Goal: Task Accomplishment & Management: Manage account settings

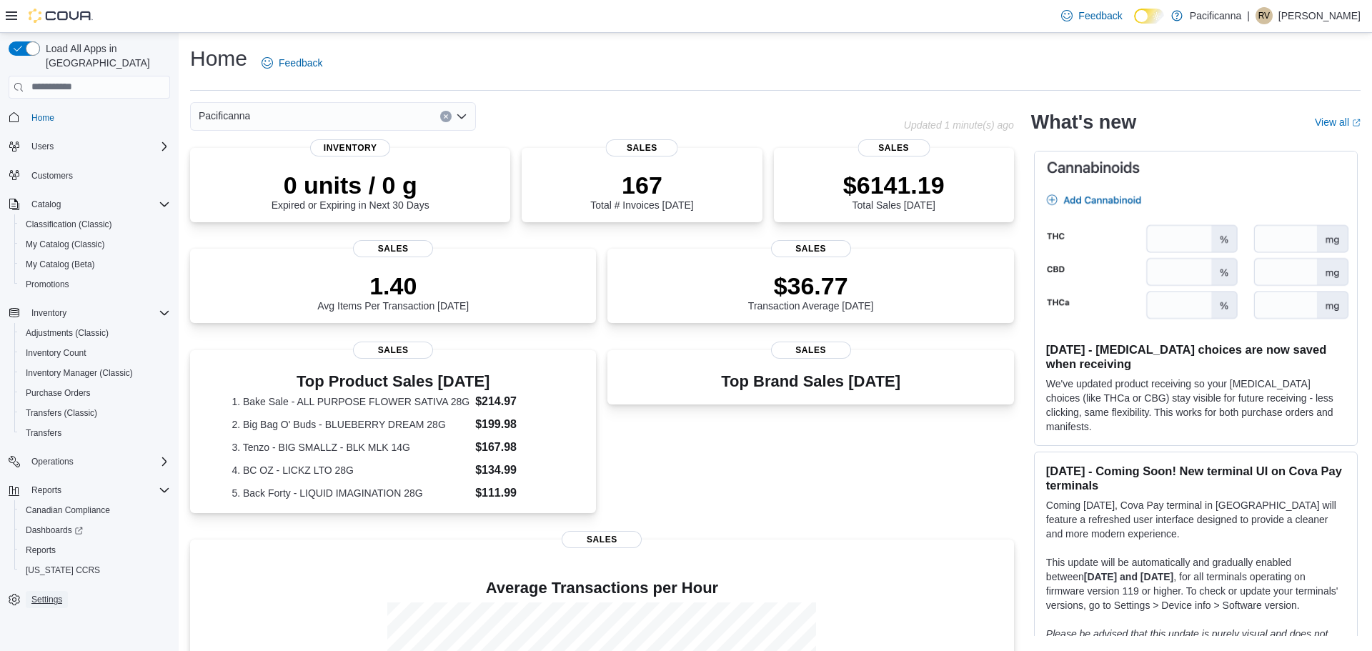
click at [42, 594] on span "Settings" at bounding box center [46, 599] width 31 height 11
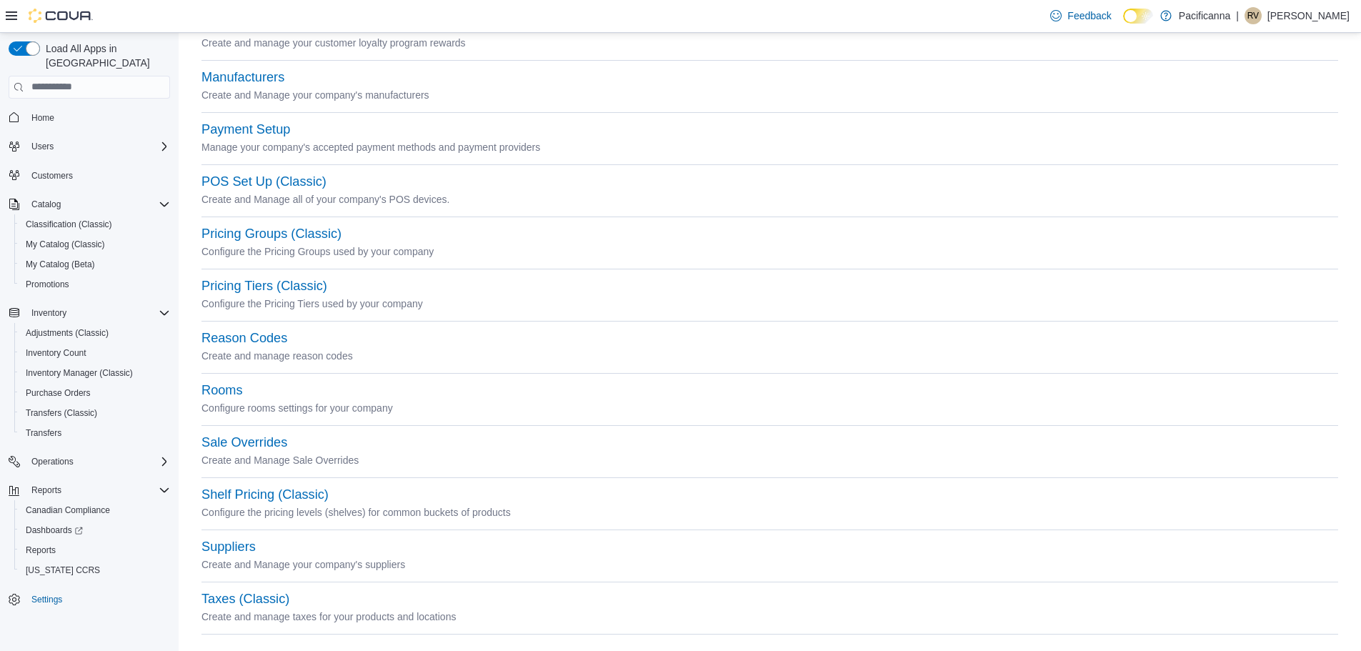
scroll to position [416, 0]
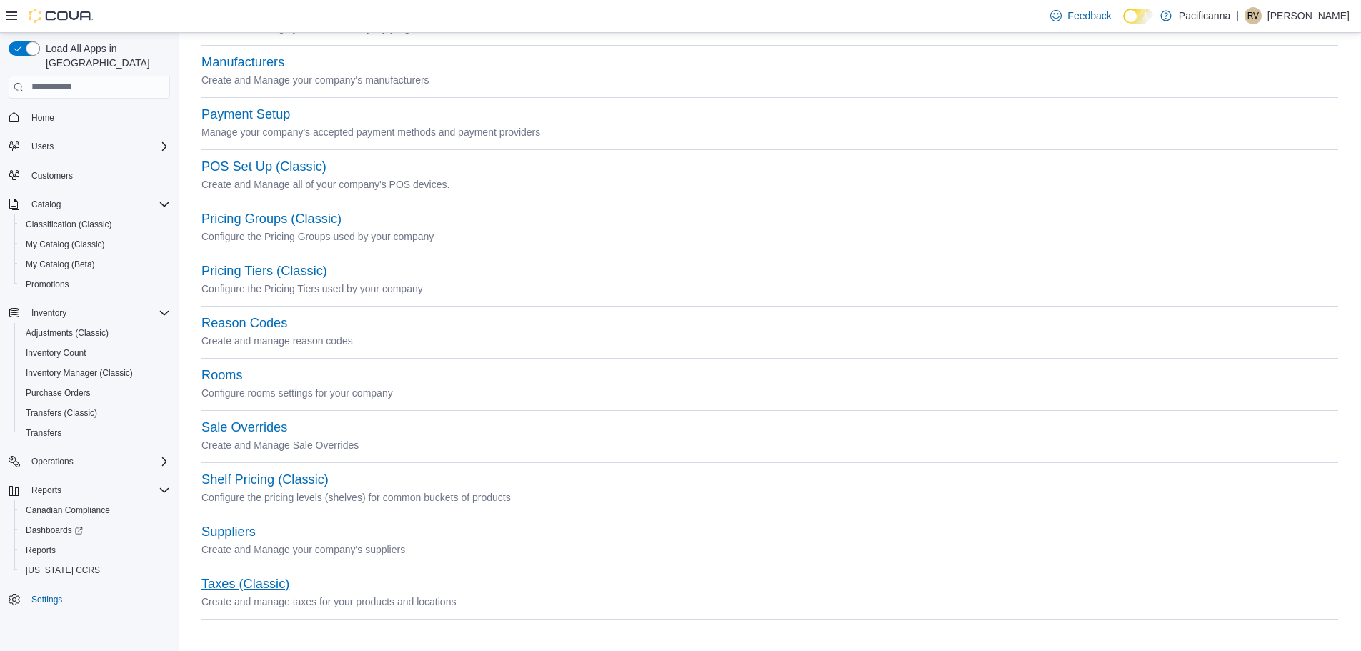
click at [284, 580] on button "Taxes (Classic)" at bounding box center [245, 584] width 88 height 15
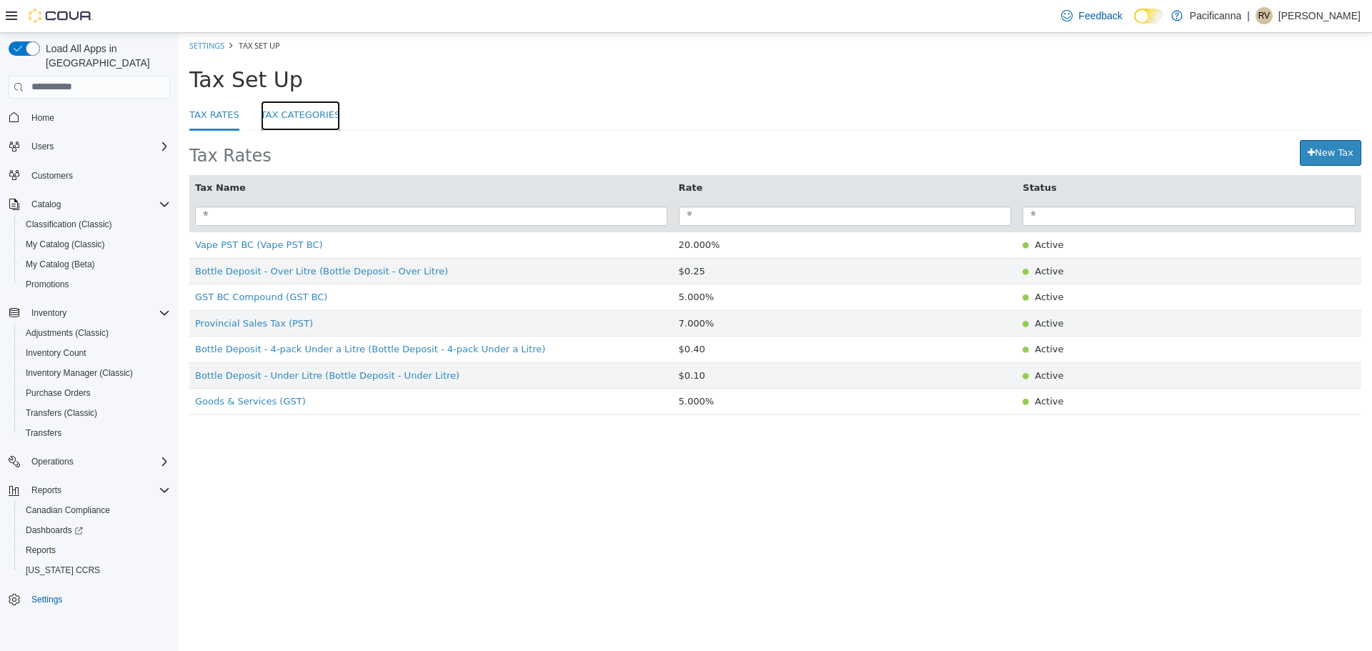
click at [300, 117] on link "Tax Categories" at bounding box center [301, 115] width 80 height 31
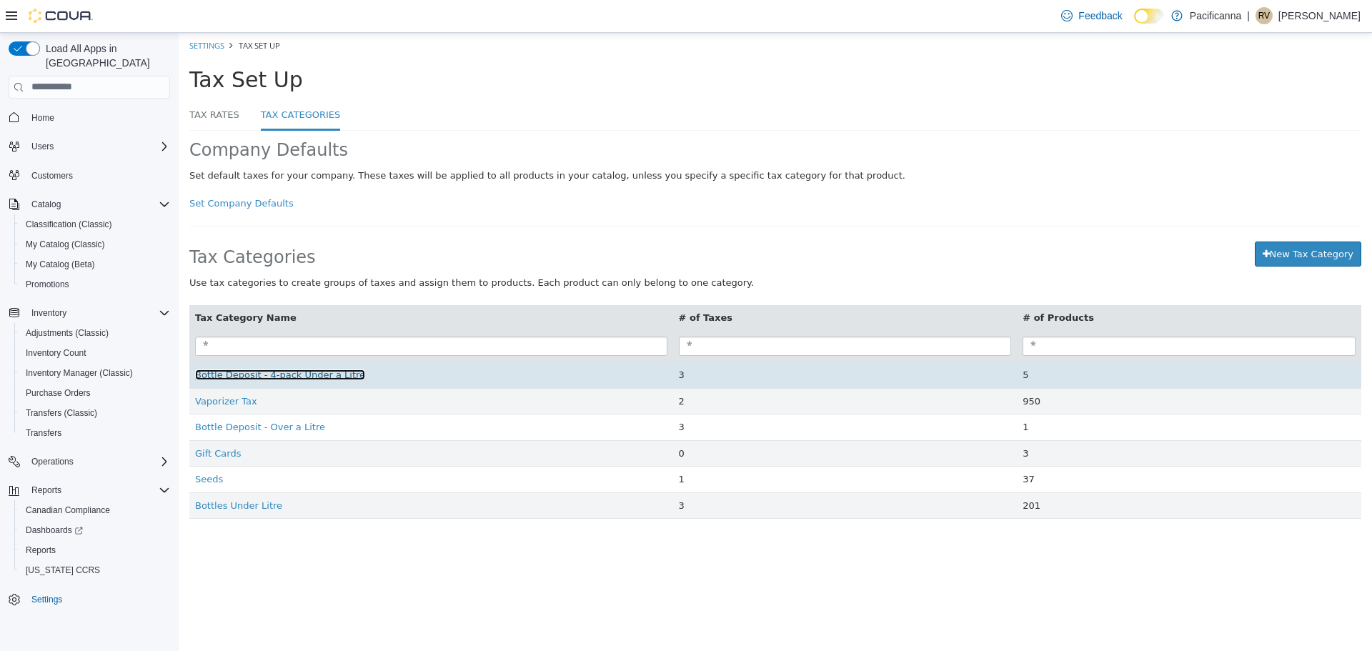
click at [254, 372] on span "Bottle Deposit - 4-pack Under a Litre" at bounding box center [280, 374] width 170 height 11
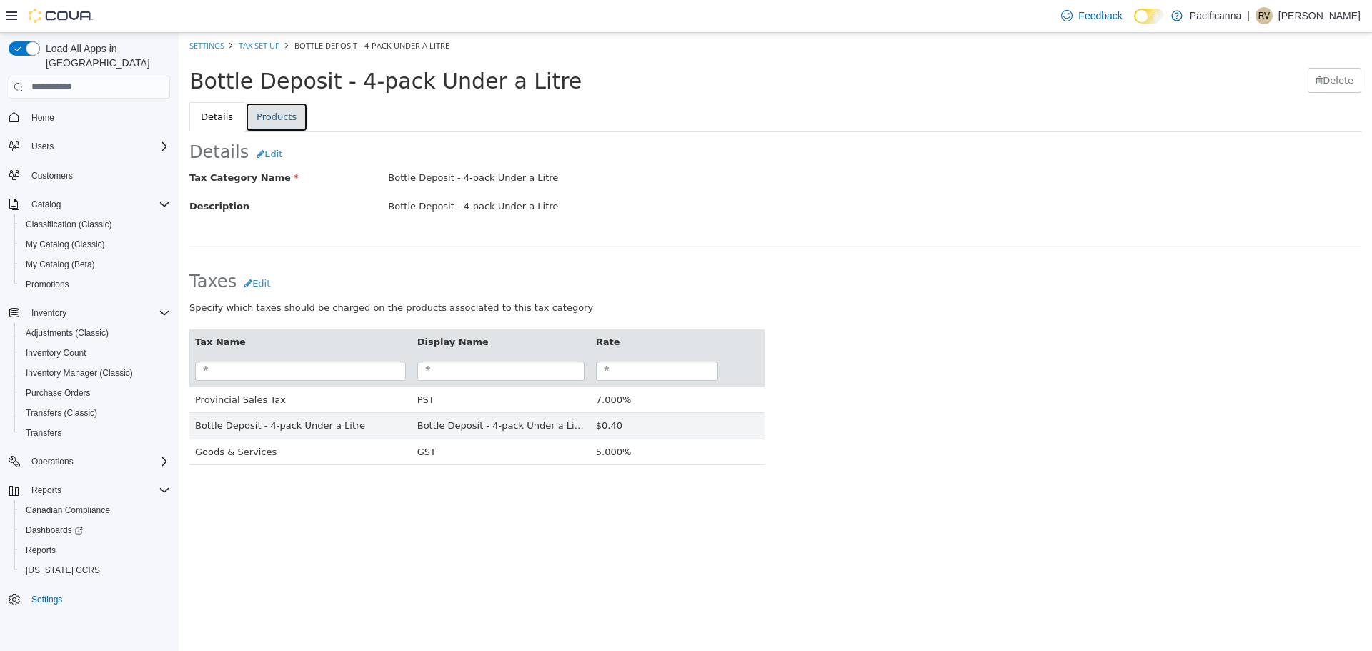
click at [289, 114] on link "Products" at bounding box center [276, 116] width 63 height 30
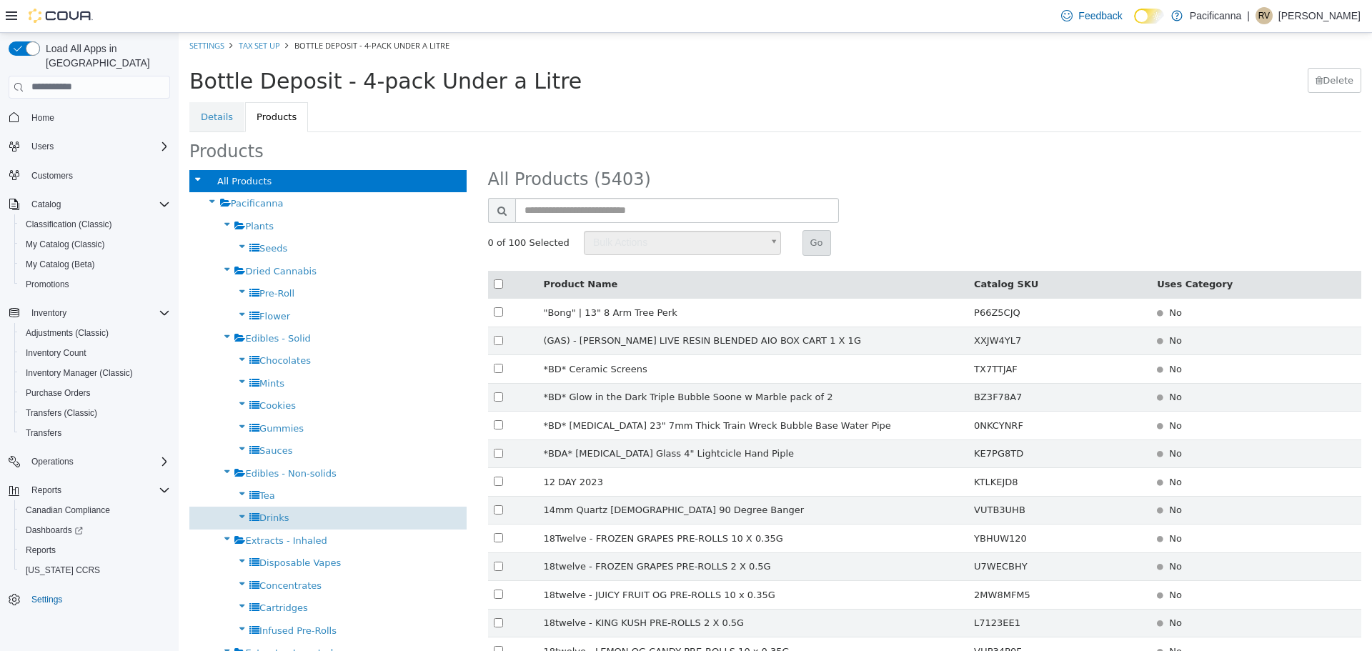
click at [281, 516] on span "Drinks" at bounding box center [274, 517] width 30 height 11
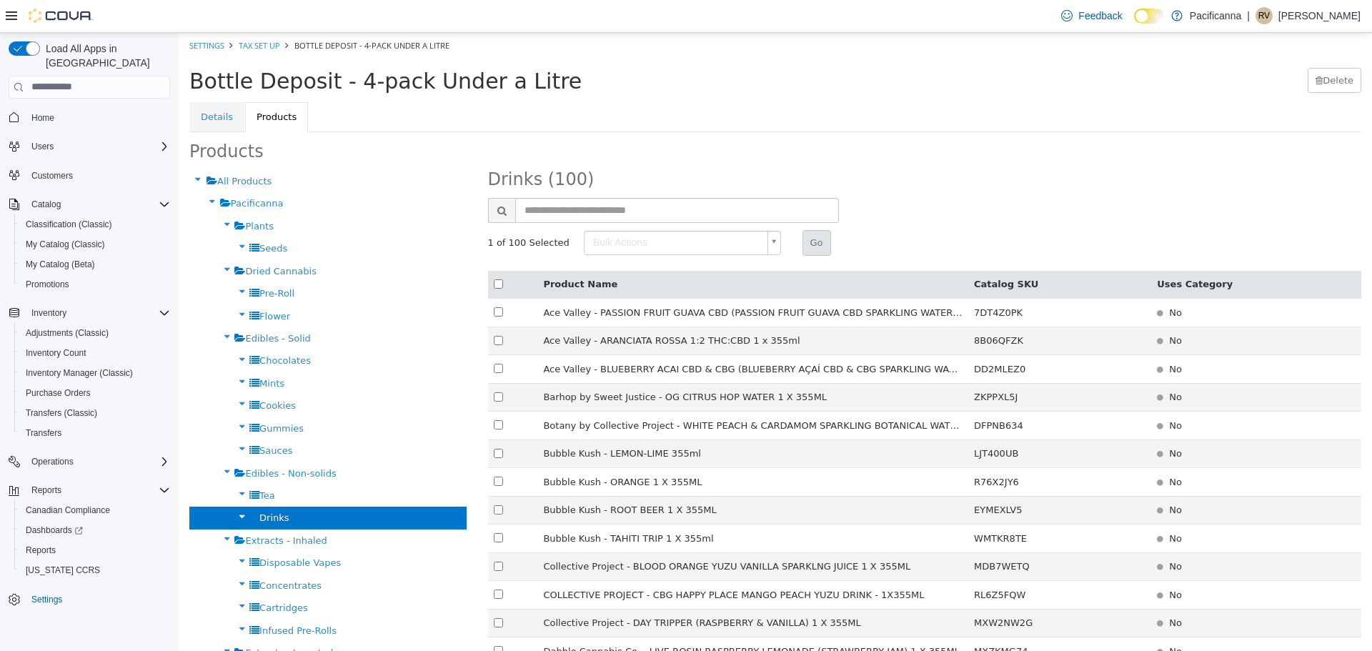
type input "******"
click at [806, 238] on button "Go" at bounding box center [816, 242] width 29 height 26
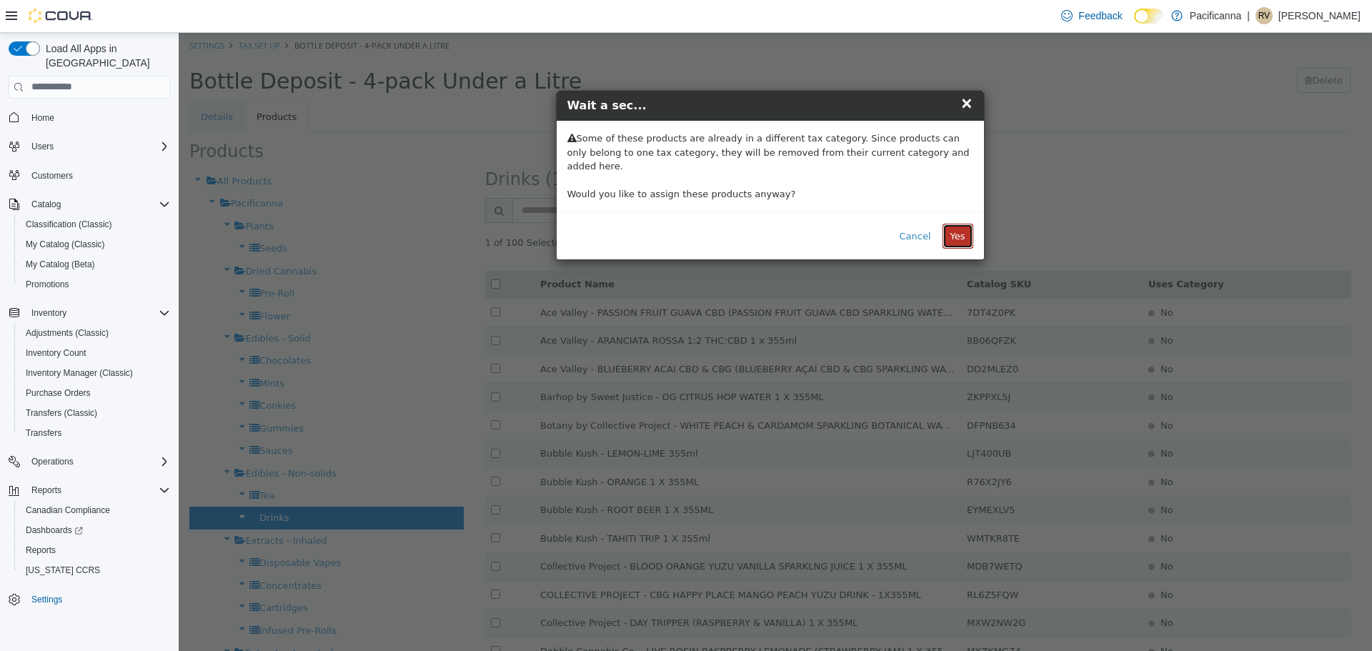
click at [961, 223] on button "Yes" at bounding box center [957, 236] width 31 height 26
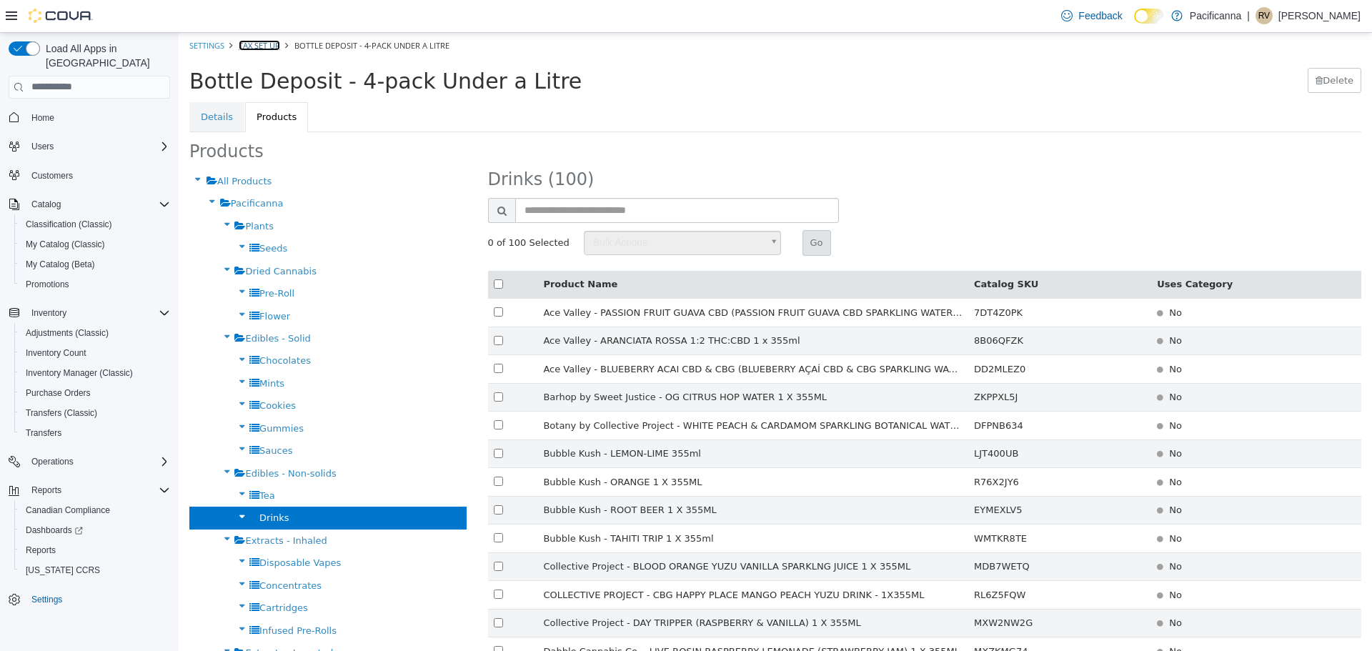
click at [278, 46] on link "Tax Set Up" at bounding box center [259, 44] width 41 height 11
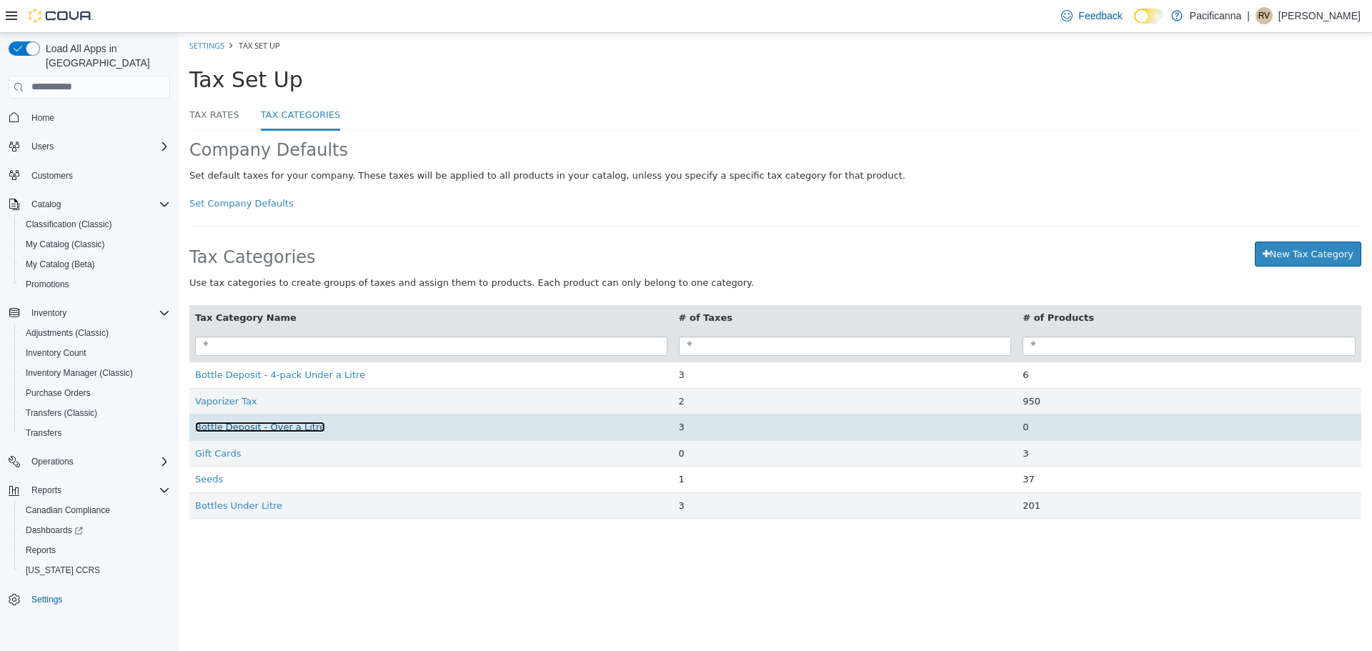
click at [257, 425] on span "Bottle Deposit - Over a Litre" at bounding box center [260, 426] width 130 height 11
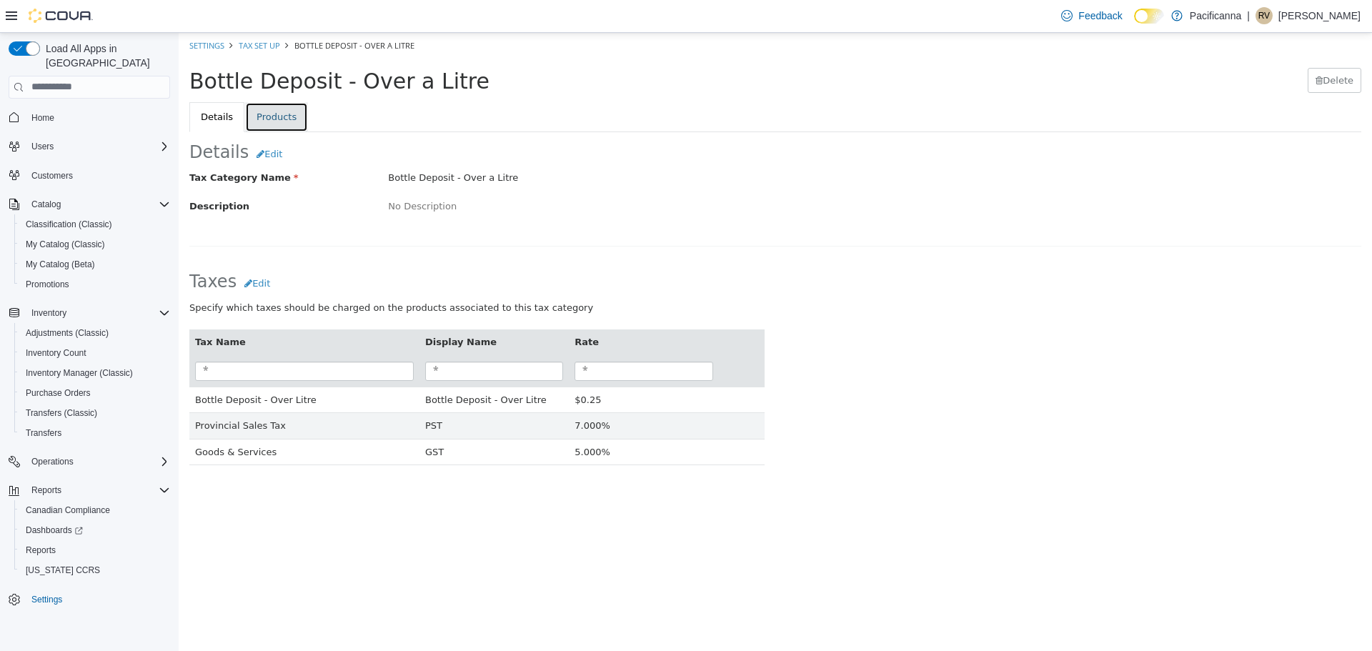
click at [245, 113] on link "Products" at bounding box center [276, 116] width 63 height 30
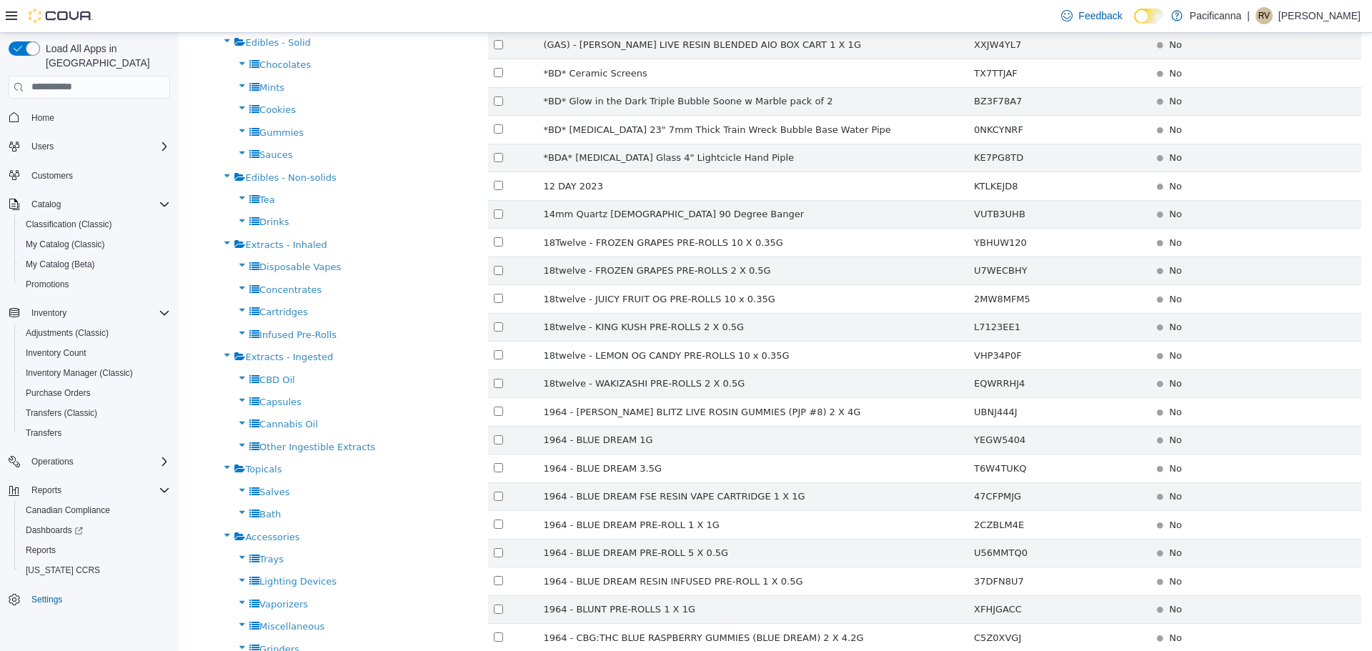
scroll to position [286, 0]
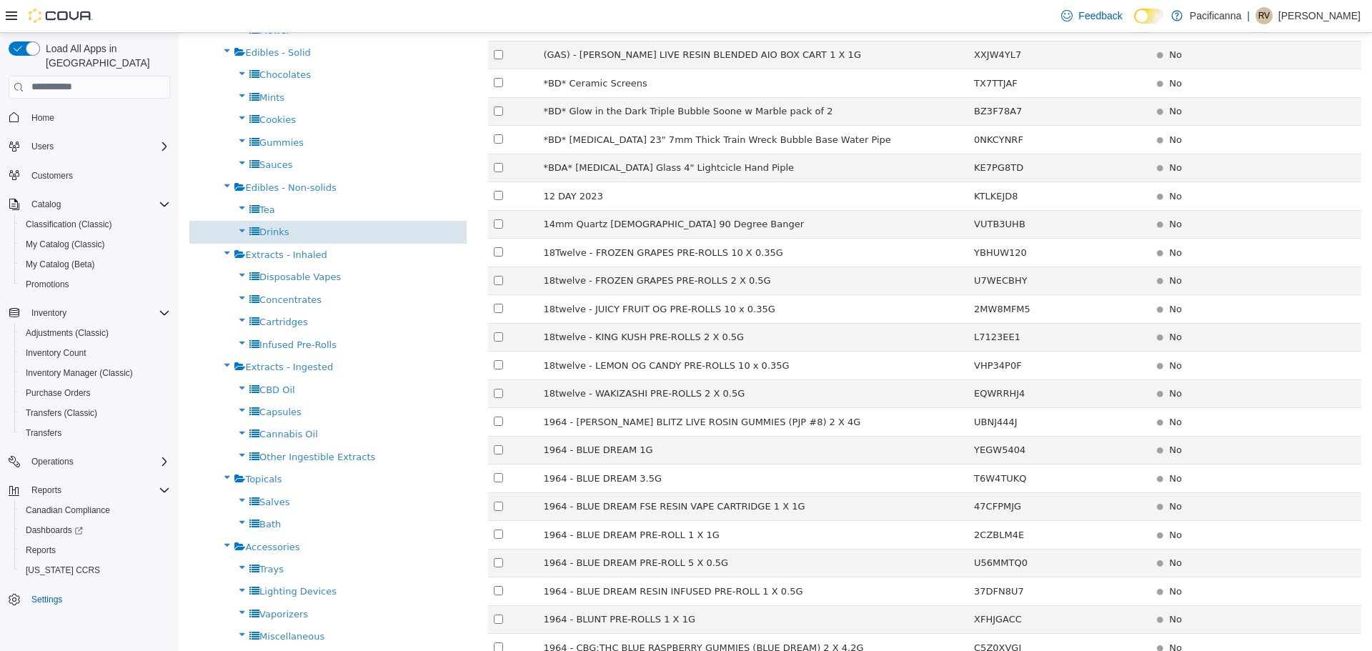
click at [269, 236] on span "Drinks" at bounding box center [274, 231] width 30 height 11
